Goal: Task Accomplishment & Management: Complete application form

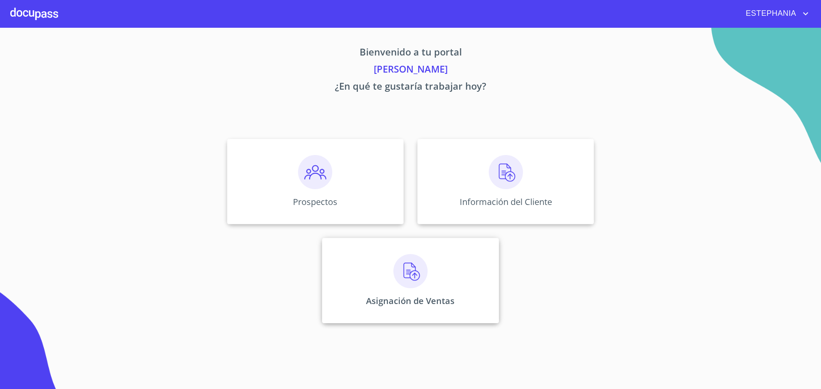
click at [427, 274] on div "Asignación de Ventas" at bounding box center [410, 280] width 176 height 85
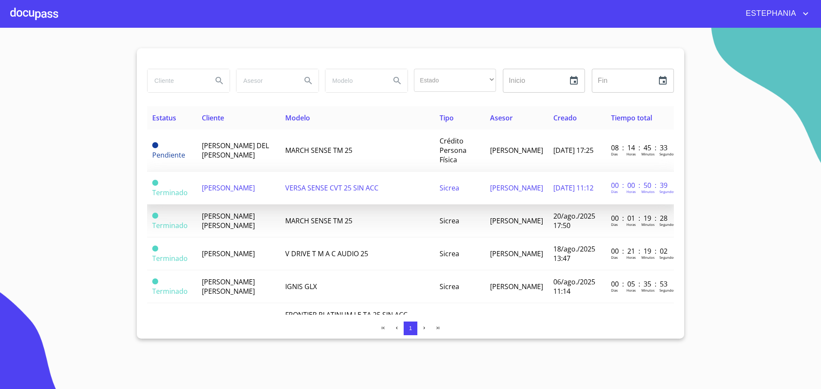
click at [259, 185] on td "[PERSON_NAME]" at bounding box center [238, 188] width 83 height 33
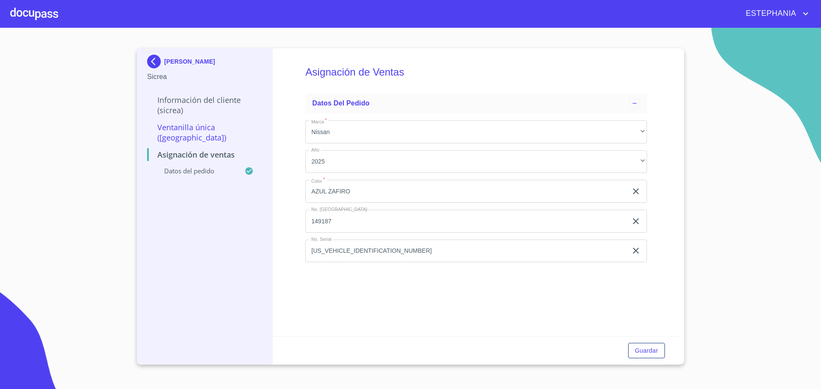
click at [211, 167] on p "Datos del pedido" at bounding box center [195, 171] width 97 height 9
click at [211, 106] on p "Información del Cliente (Sicrea)" at bounding box center [204, 105] width 115 height 21
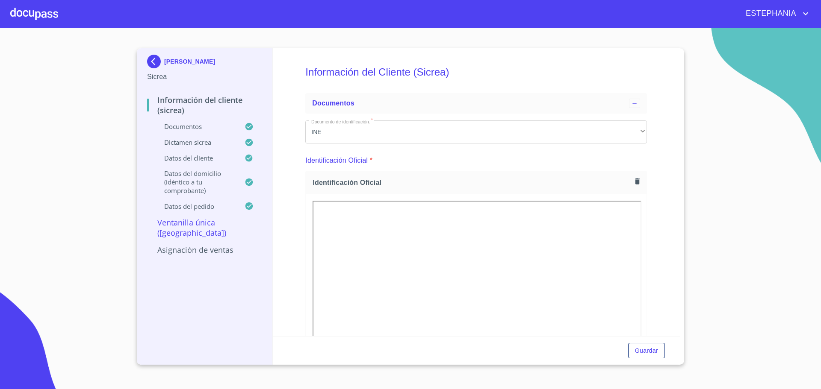
scroll to position [85, 0]
click at [99, 193] on section "[PERSON_NAME] Información del Cliente (Sicrea) Documentos Dictamen Sicrea Datos…" at bounding box center [410, 209] width 821 height 362
click at [633, 95] on icon "button" at bounding box center [637, 96] width 8 height 8
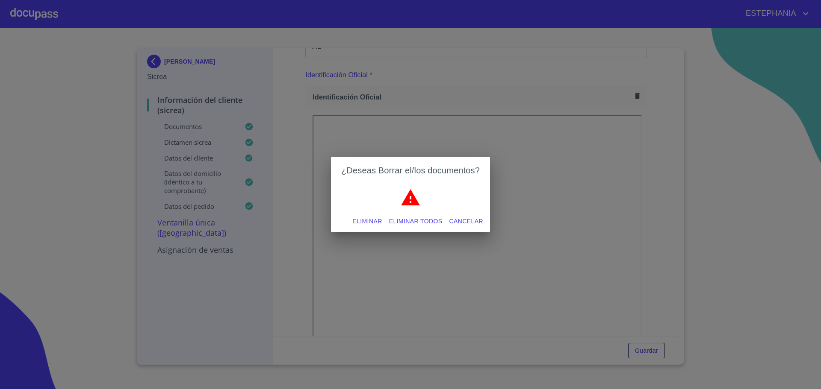
click at [407, 221] on span "Eliminar todos" at bounding box center [415, 221] width 53 height 11
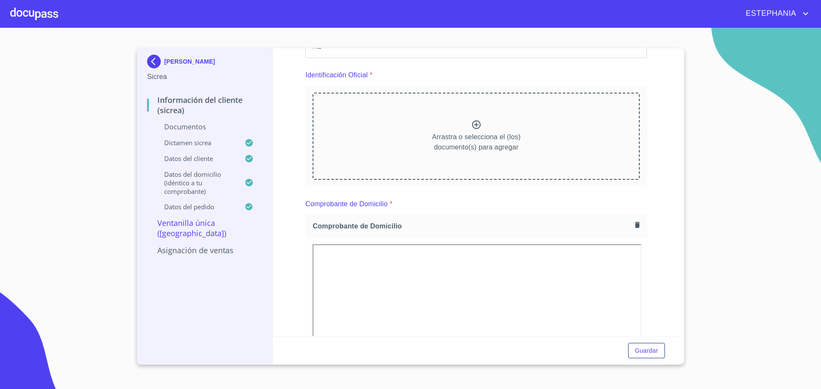
click at [471, 132] on div at bounding box center [476, 126] width 10 height 12
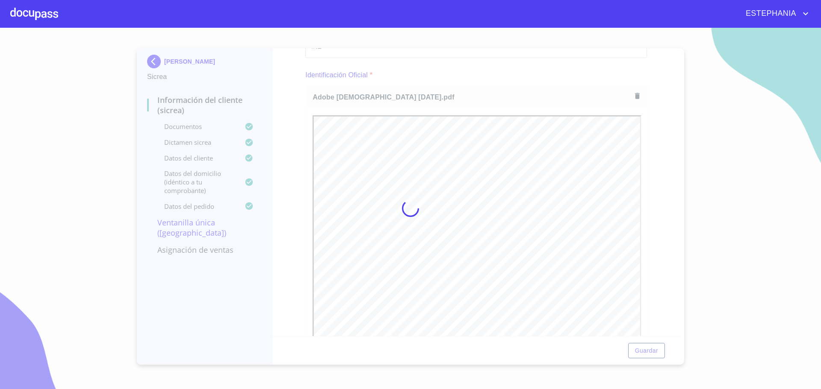
scroll to position [0, 0]
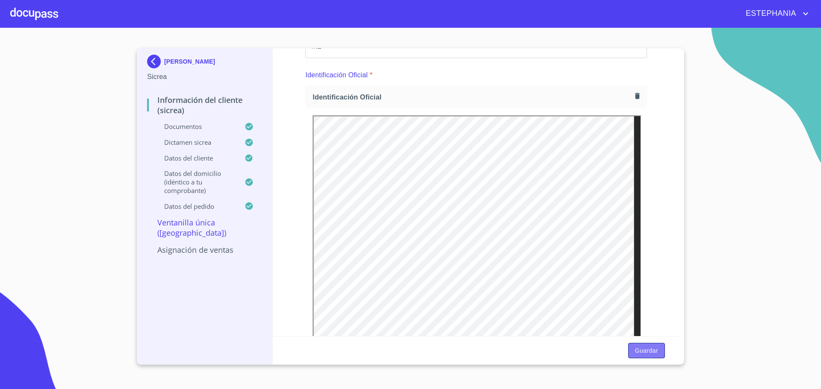
click at [652, 344] on button "Guardar" at bounding box center [646, 351] width 37 height 16
